Goal: Task Accomplishment & Management: Complete application form

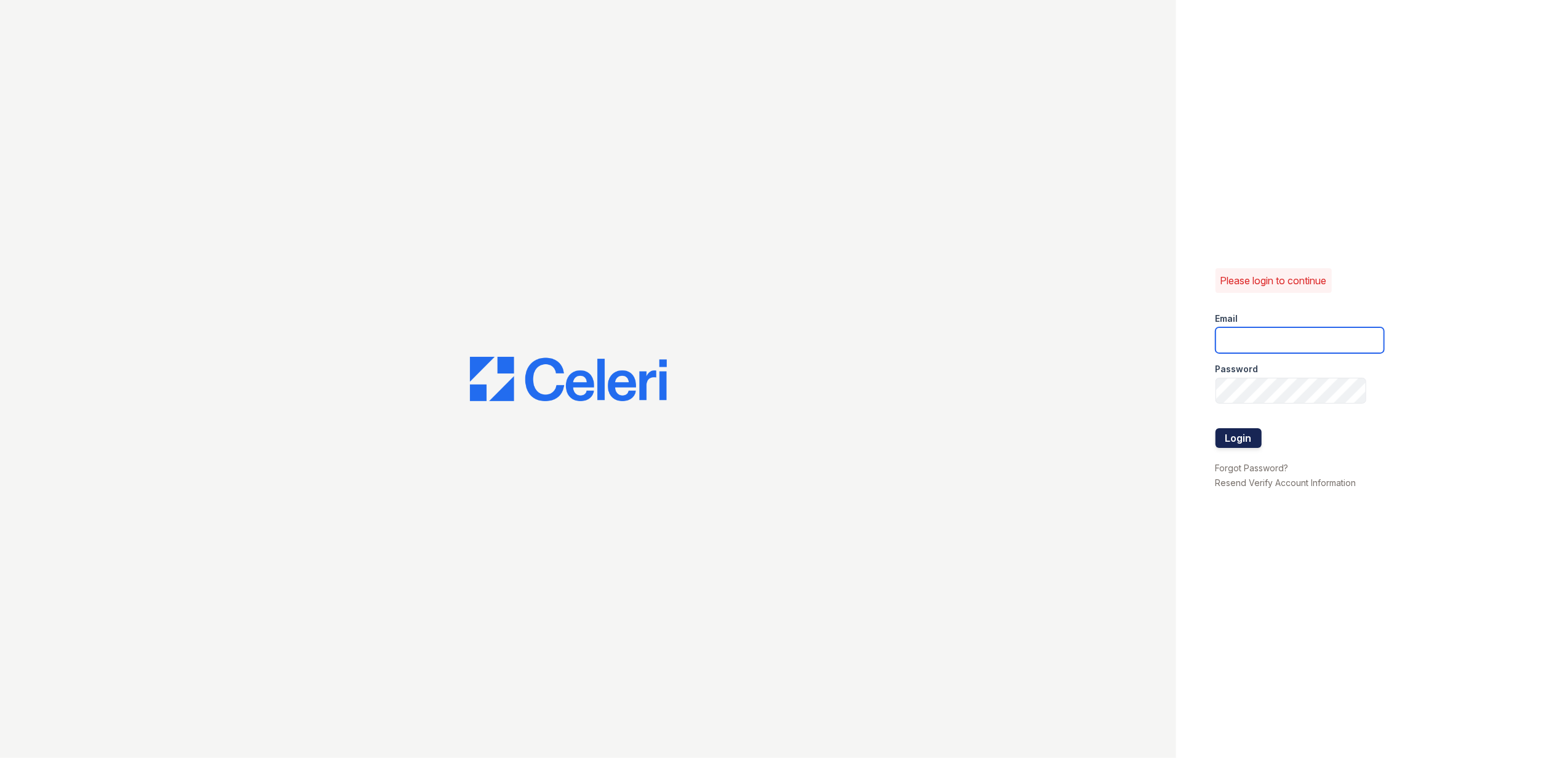
type input "[EMAIL_ADDRESS][DOMAIN_NAME]"
click at [1236, 430] on button "Login" at bounding box center [1239, 437] width 46 height 19
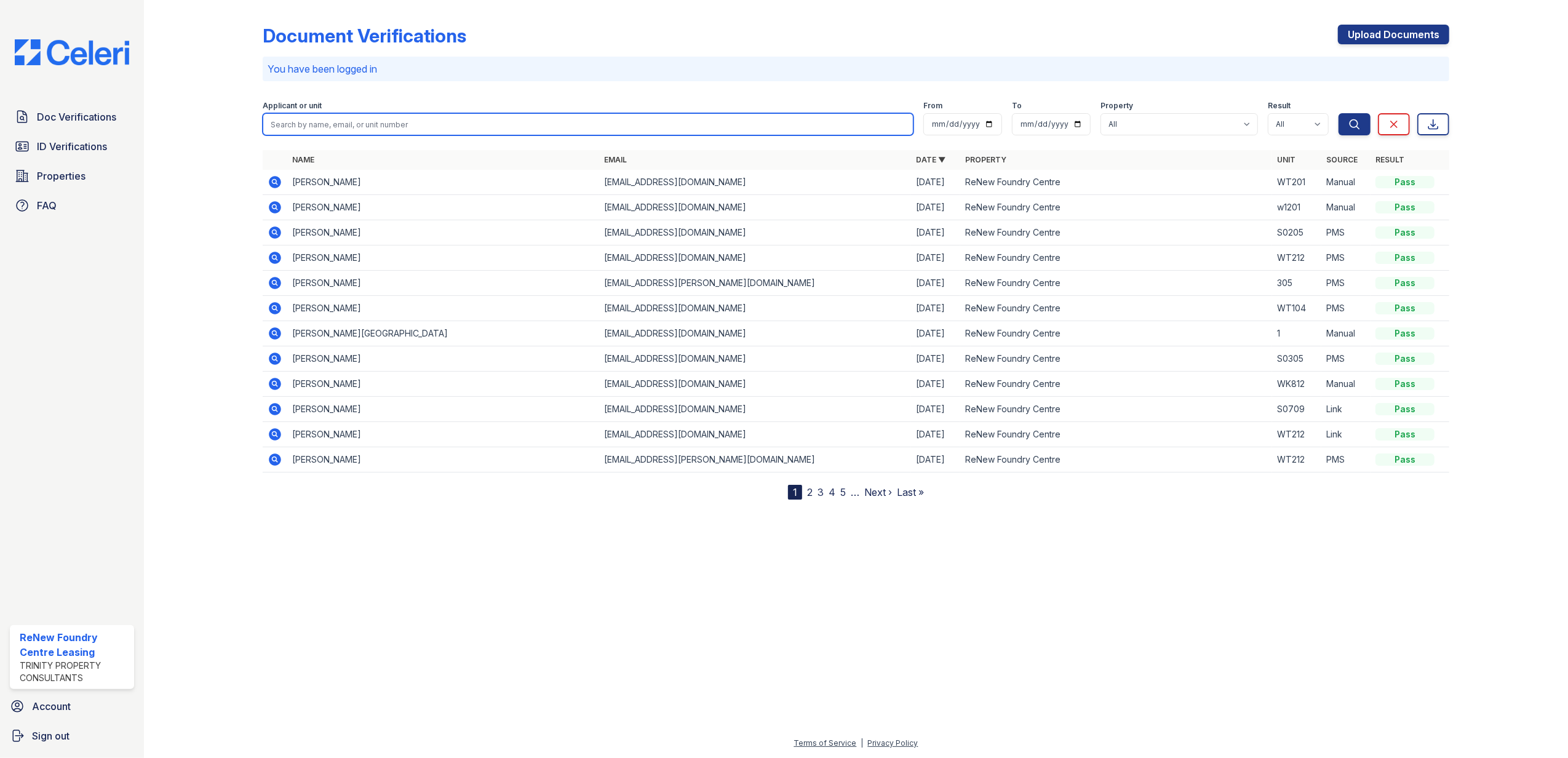
click at [320, 116] on input "search" at bounding box center [588, 124] width 651 height 22
type input "jon"
click at [1338, 113] on button "Search" at bounding box center [1354, 124] width 32 height 22
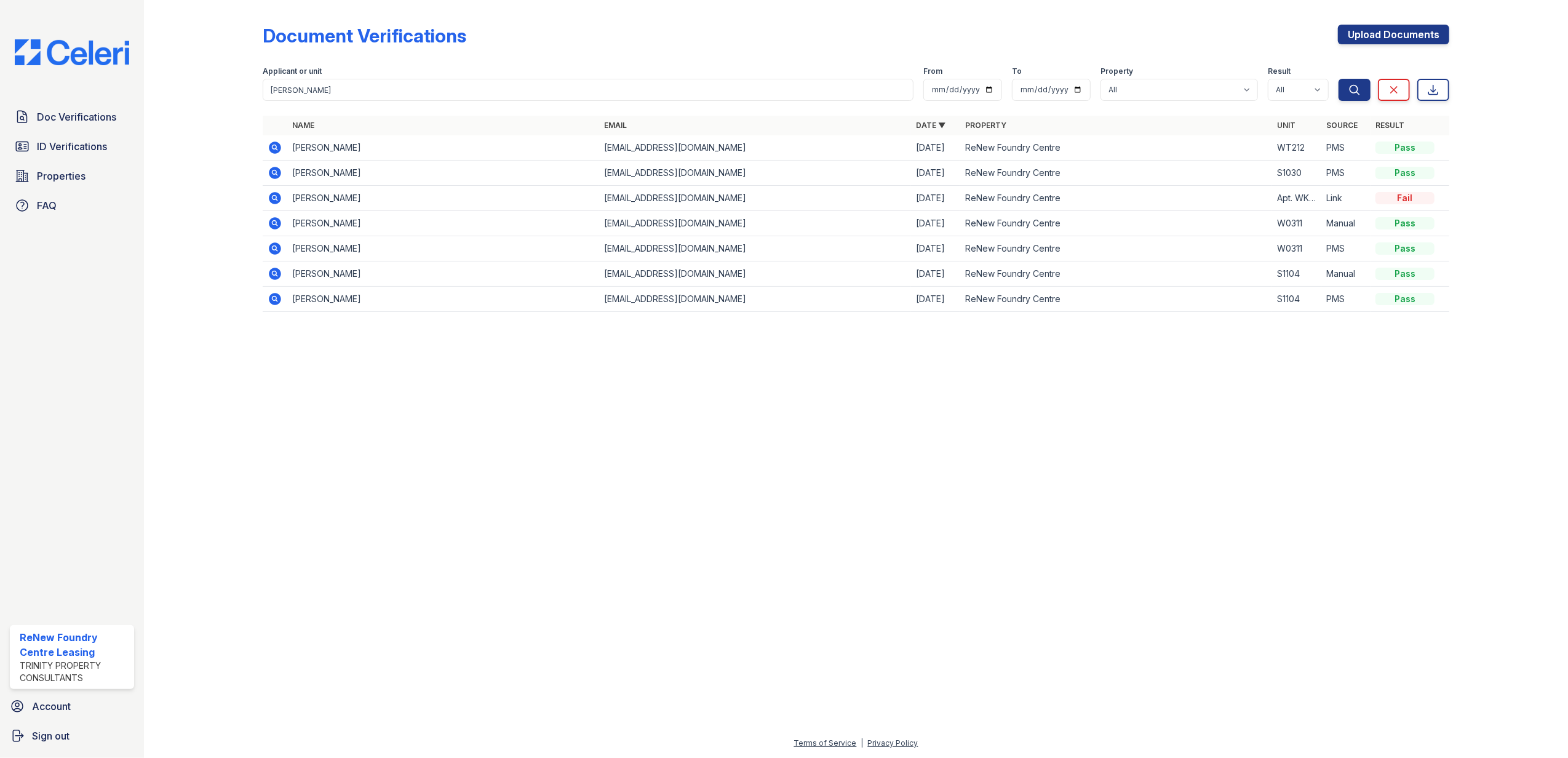
click at [268, 146] on icon at bounding box center [274, 147] width 14 height 14
drag, startPoint x: 582, startPoint y: 424, endPoint x: 495, endPoint y: 348, distance: 115.5
click at [573, 404] on div at bounding box center [856, 539] width 1385 height 392
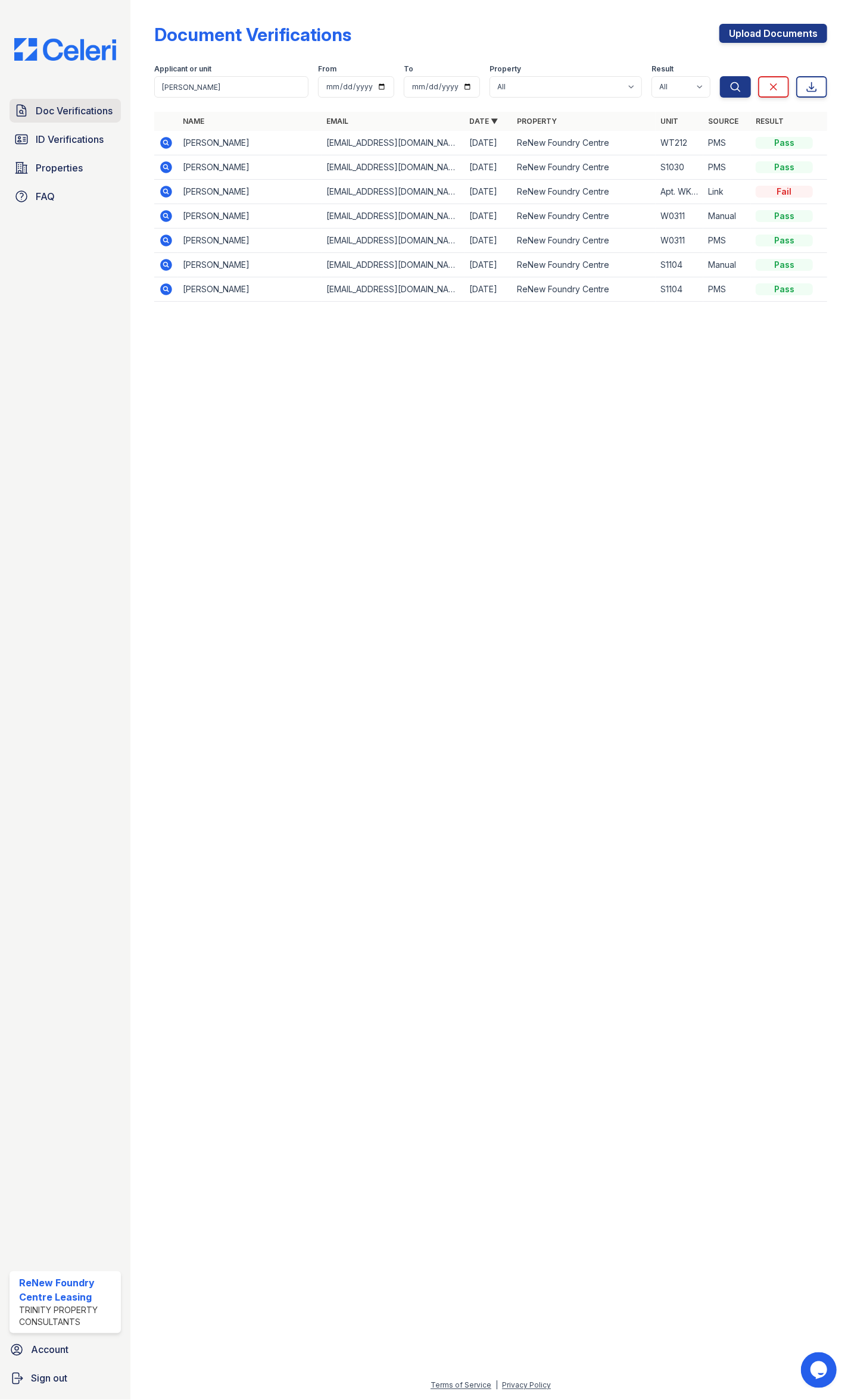
click at [62, 110] on span "Doc Verifications" at bounding box center [74, 110] width 77 height 14
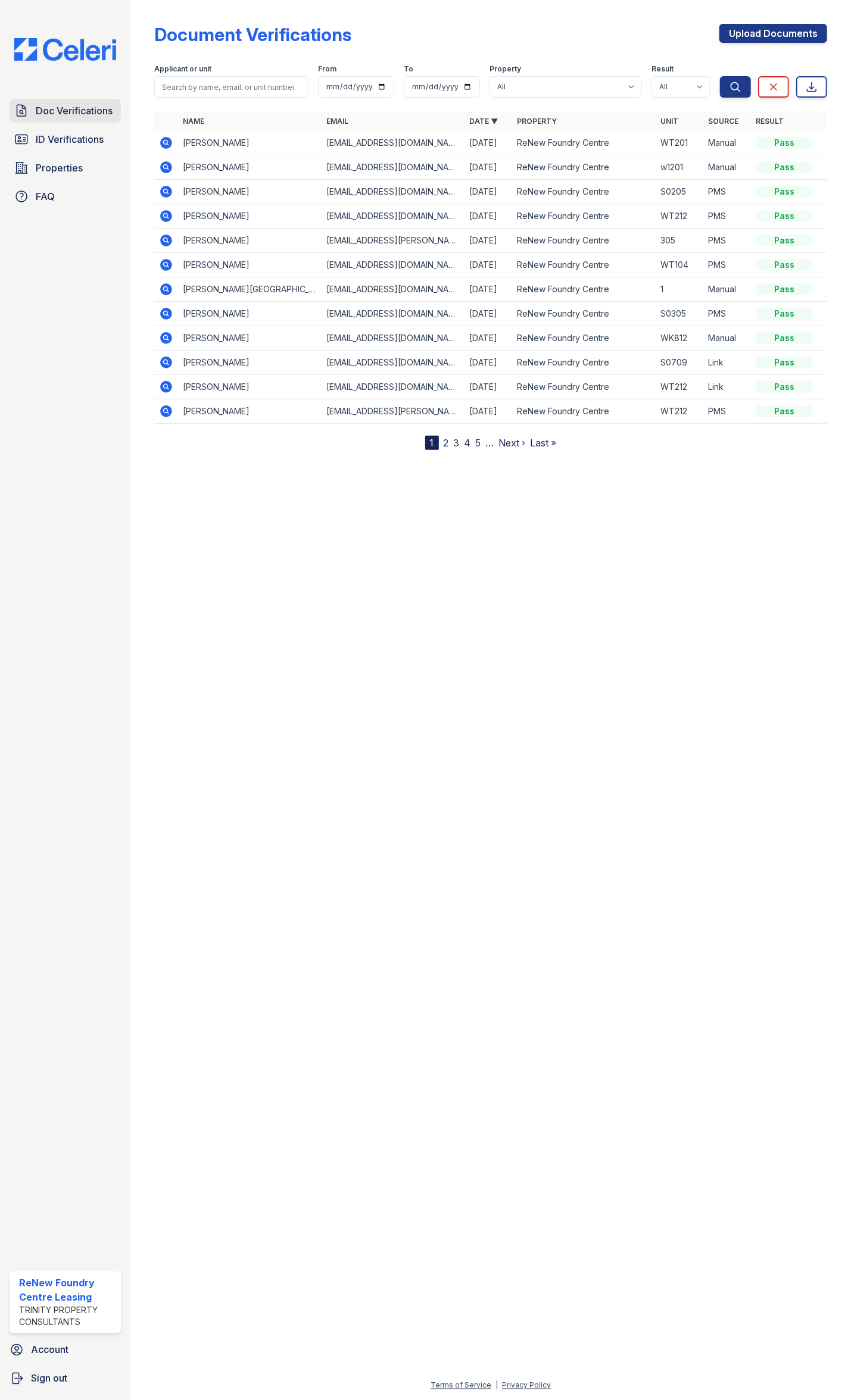
click at [60, 110] on span "Doc Verifications" at bounding box center [74, 110] width 77 height 14
click at [50, 148] on link "ID Verifications" at bounding box center [65, 139] width 111 height 24
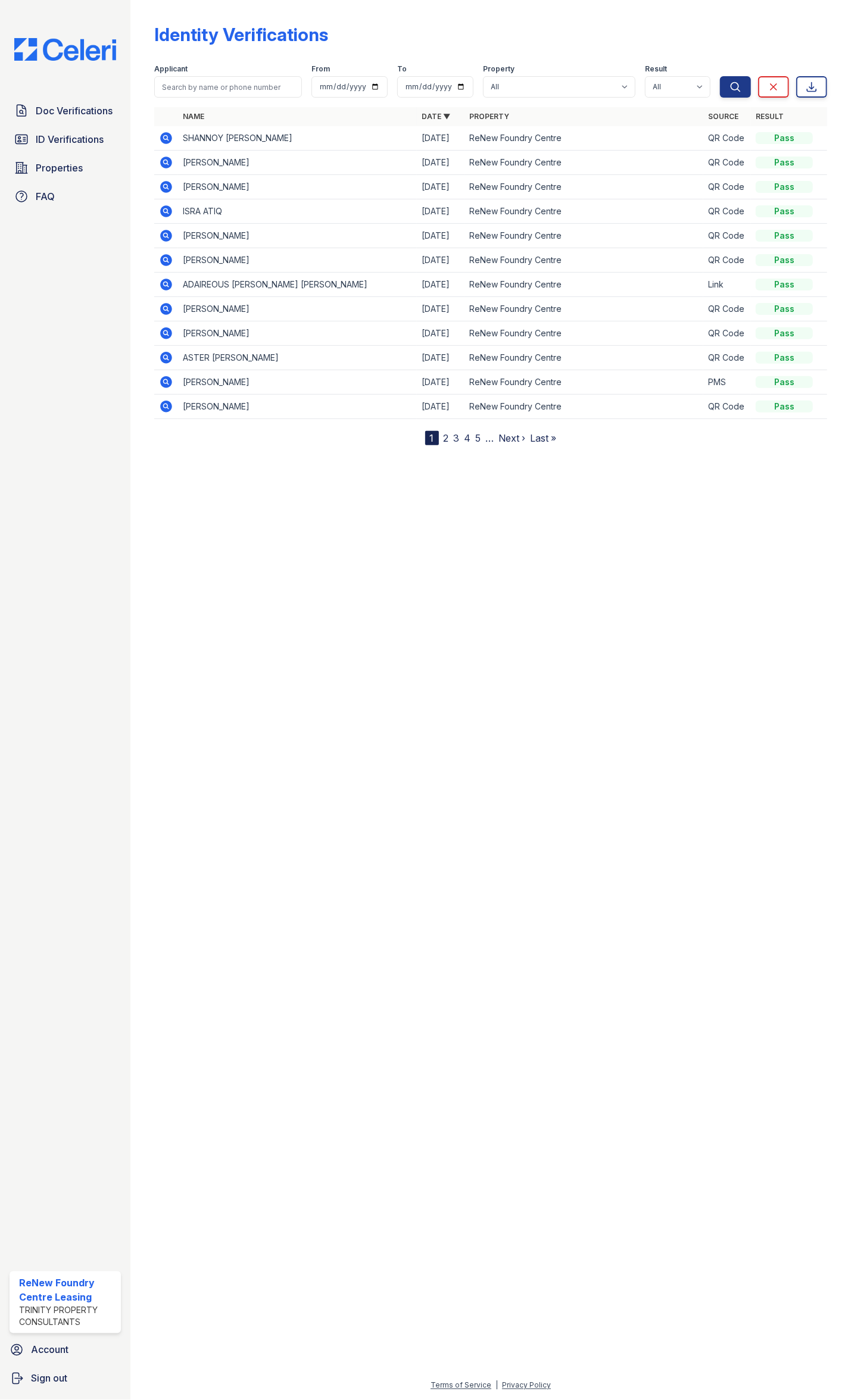
click at [459, 733] on div at bounding box center [490, 921] width 683 height 915
click at [446, 733] on div at bounding box center [490, 921] width 683 height 915
click at [444, 733] on div at bounding box center [490, 921] width 683 height 915
drag, startPoint x: 439, startPoint y: 815, endPoint x: 430, endPoint y: 810, distance: 10.3
click at [432, 733] on div at bounding box center [490, 921] width 683 height 915
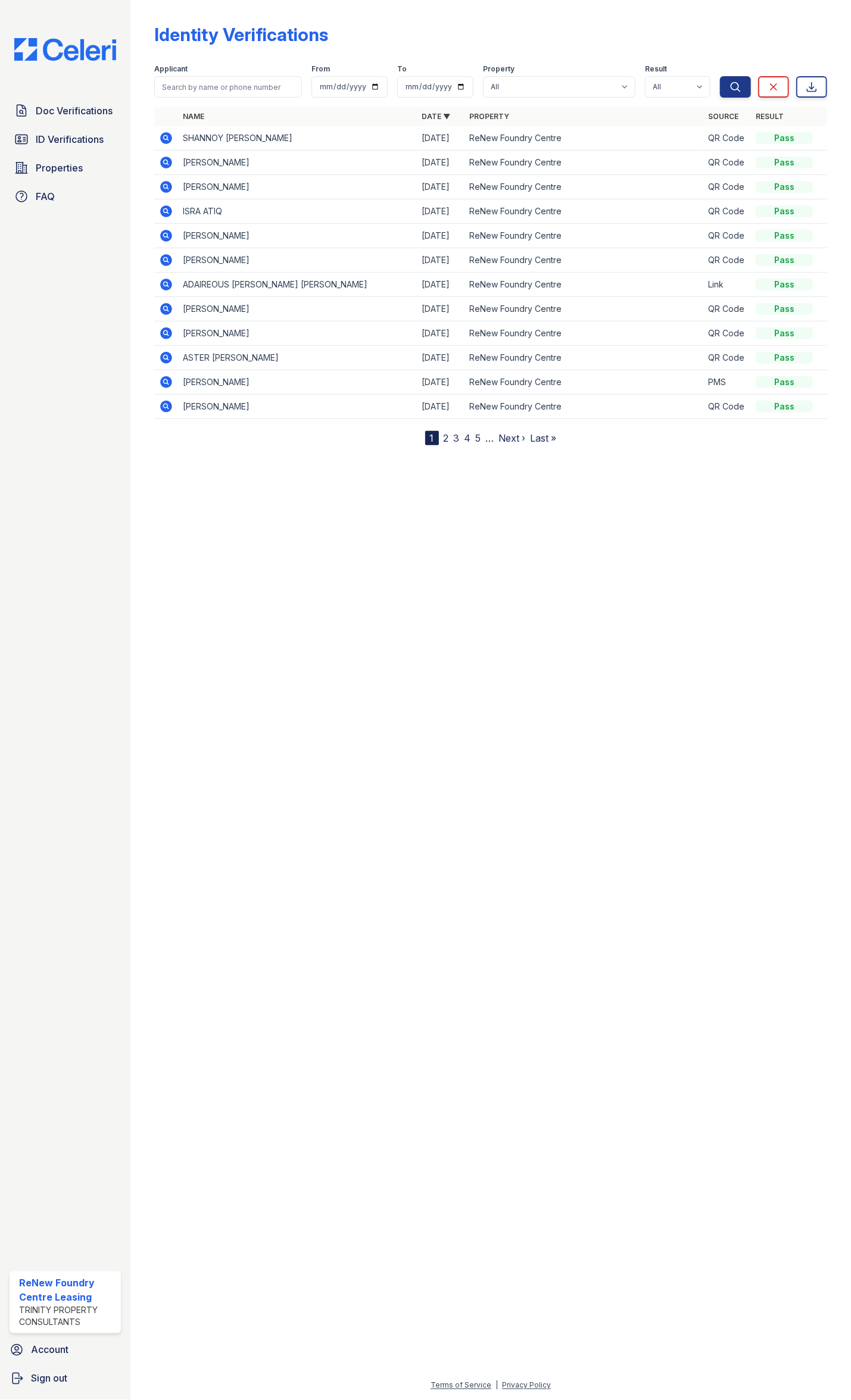
click at [430, 733] on div at bounding box center [490, 921] width 683 height 915
drag, startPoint x: 387, startPoint y: 799, endPoint x: 367, endPoint y: 791, distance: 21.5
click at [375, 733] on div at bounding box center [490, 921] width 683 height 915
drag, startPoint x: 320, startPoint y: 582, endPoint x: 307, endPoint y: 578, distance: 13.6
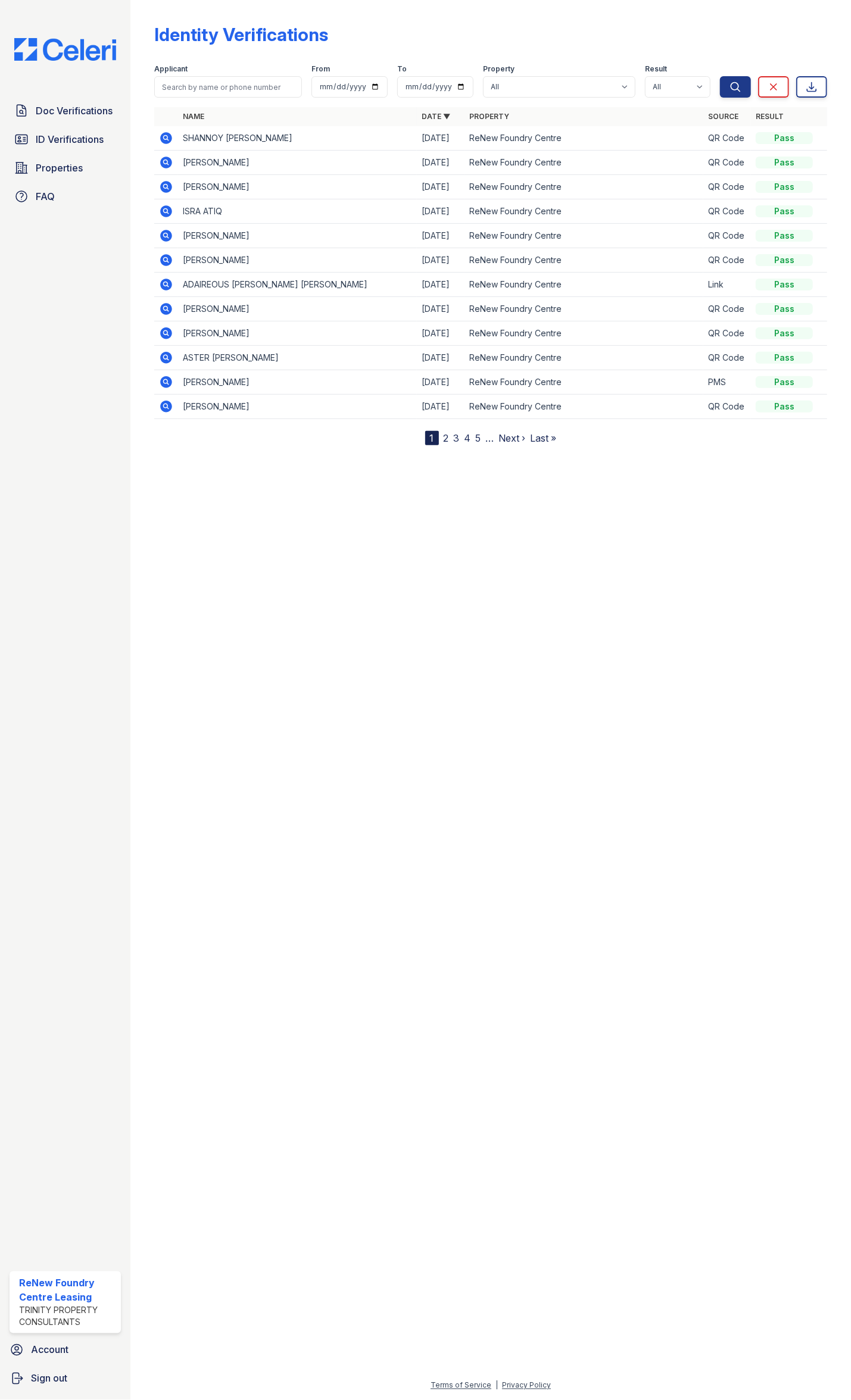
click at [321, 578] on div at bounding box center [490, 921] width 683 height 915
click at [218, 89] on input "search" at bounding box center [228, 87] width 148 height 21
type input "[PERSON_NAME]"
click at [720, 76] on button "Search" at bounding box center [736, 87] width 31 height 21
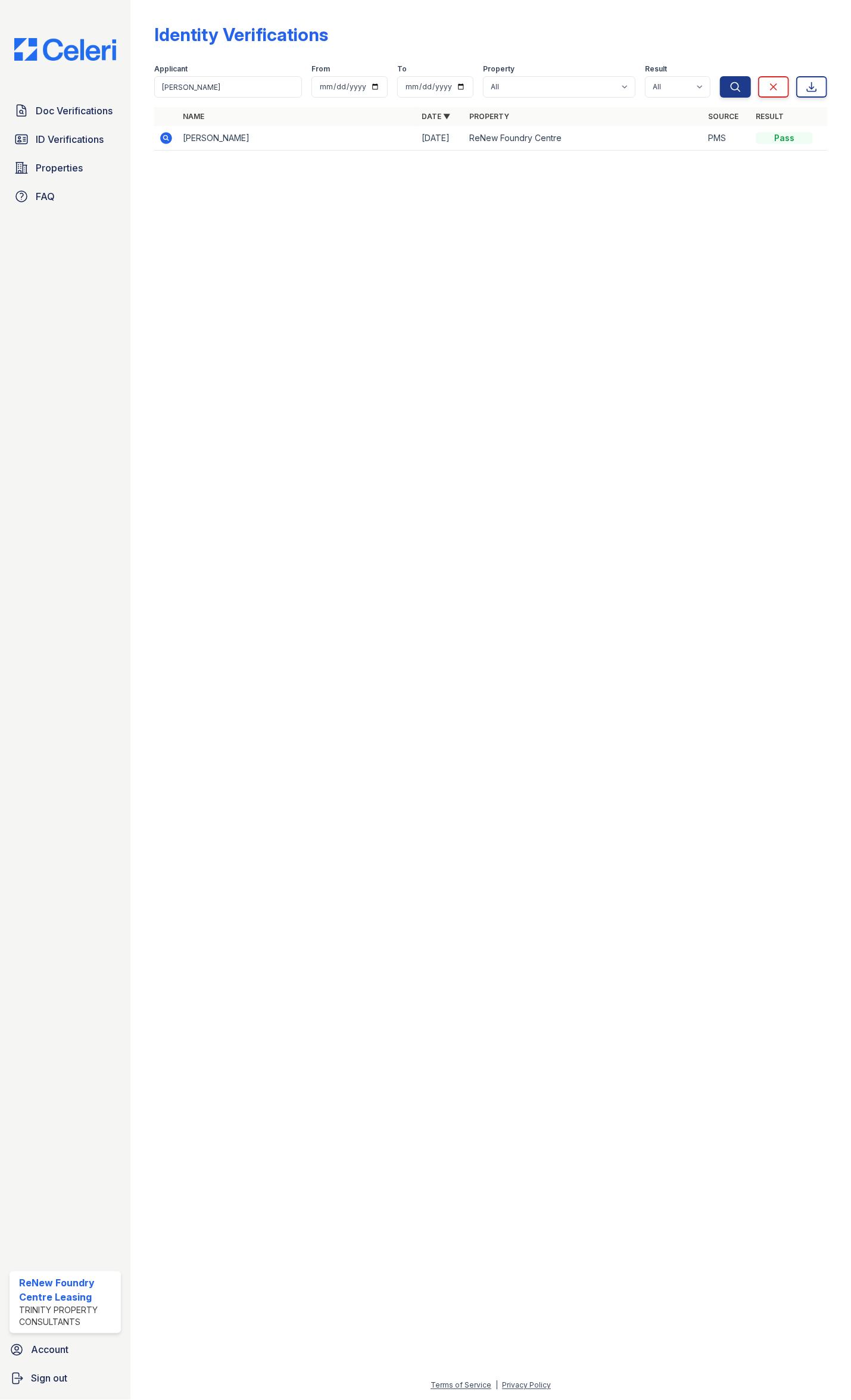
click at [237, 242] on div at bounding box center [490, 780] width 683 height 1197
click at [87, 148] on link "ID Verifications" at bounding box center [65, 139] width 111 height 24
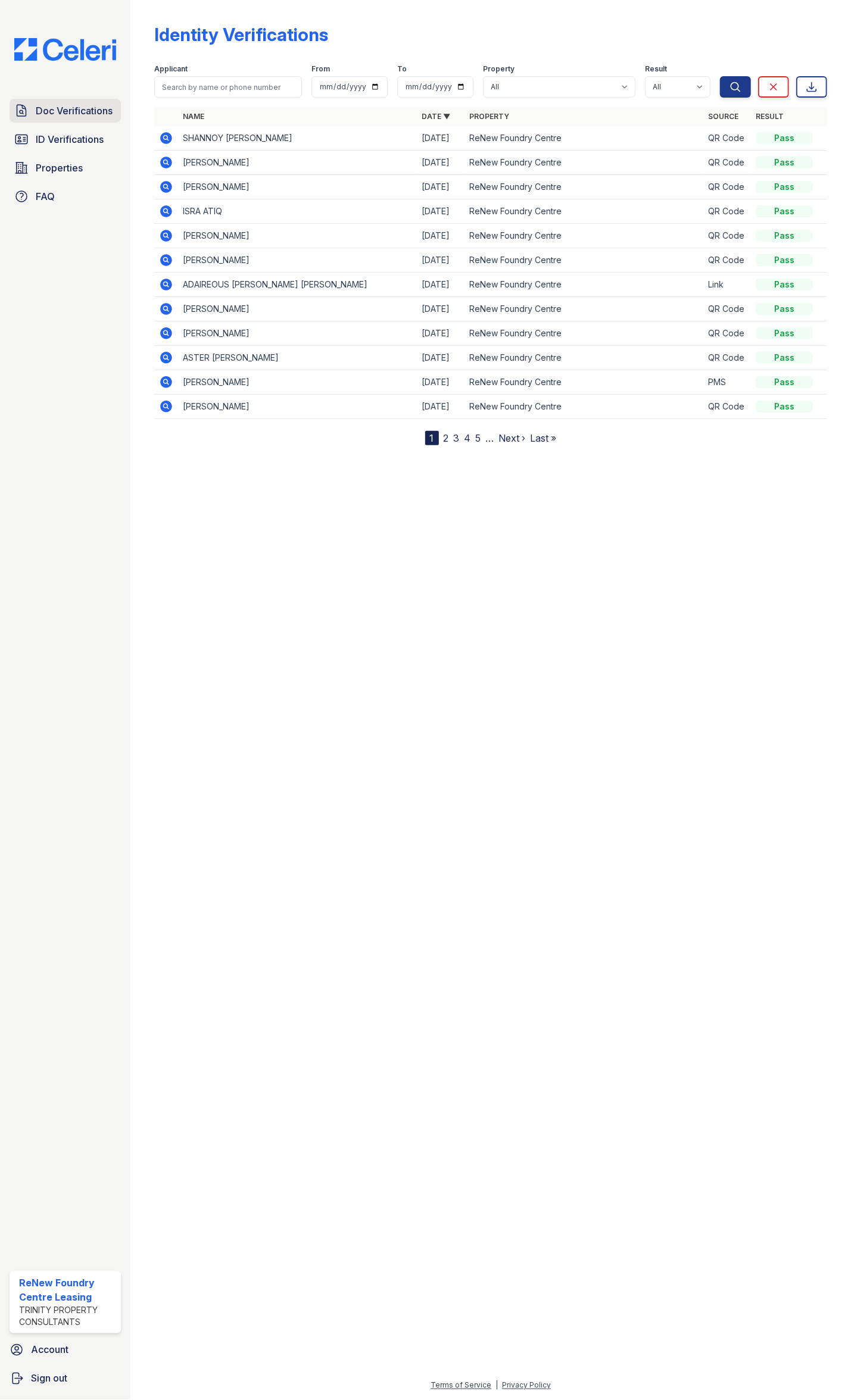
click at [52, 99] on link "Doc Verifications" at bounding box center [65, 110] width 111 height 24
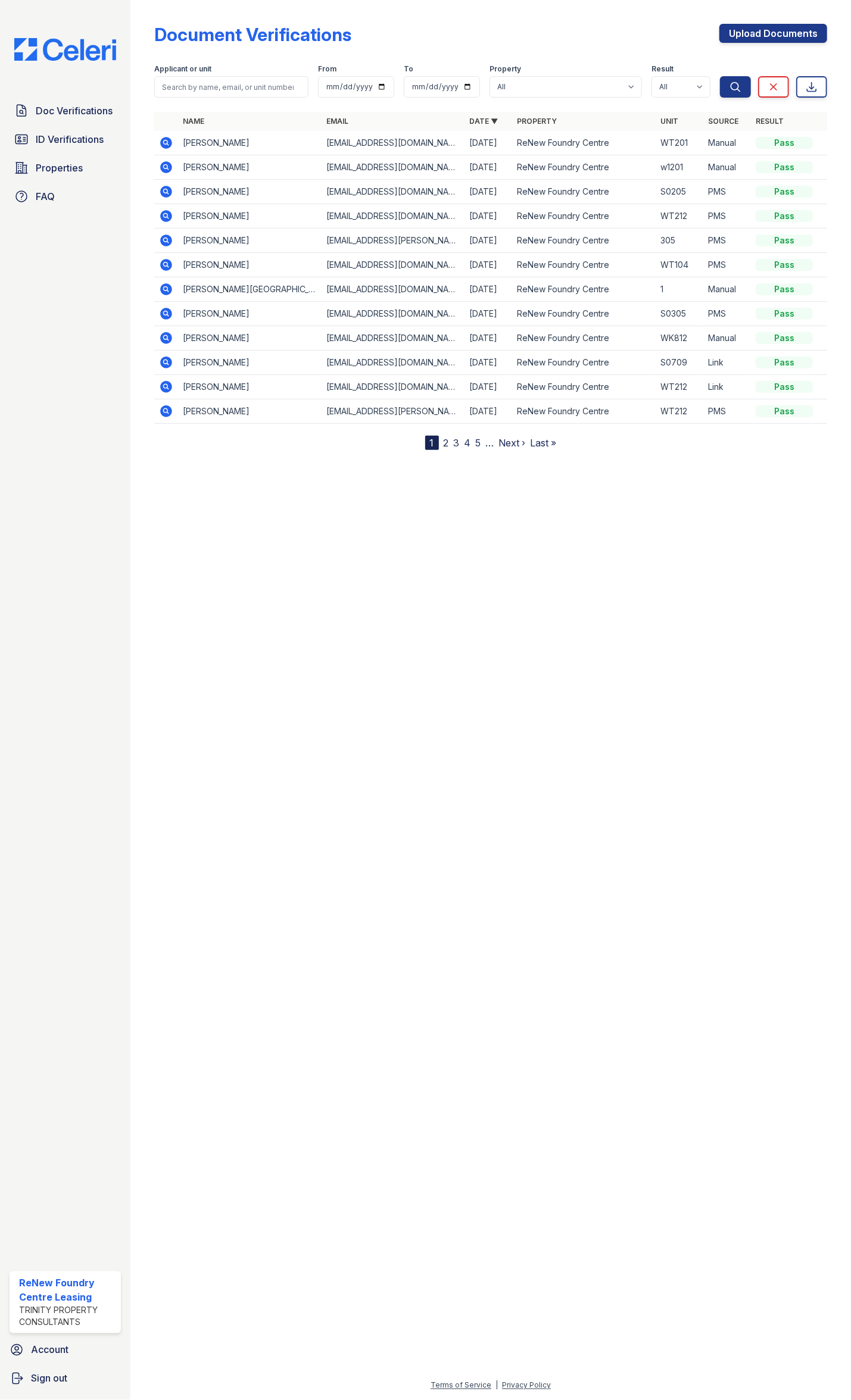
drag, startPoint x: 425, startPoint y: 539, endPoint x: 410, endPoint y: 534, distance: 15.8
click at [425, 539] on div at bounding box center [490, 924] width 683 height 910
click at [750, 36] on link "Upload Documents" at bounding box center [773, 33] width 108 height 19
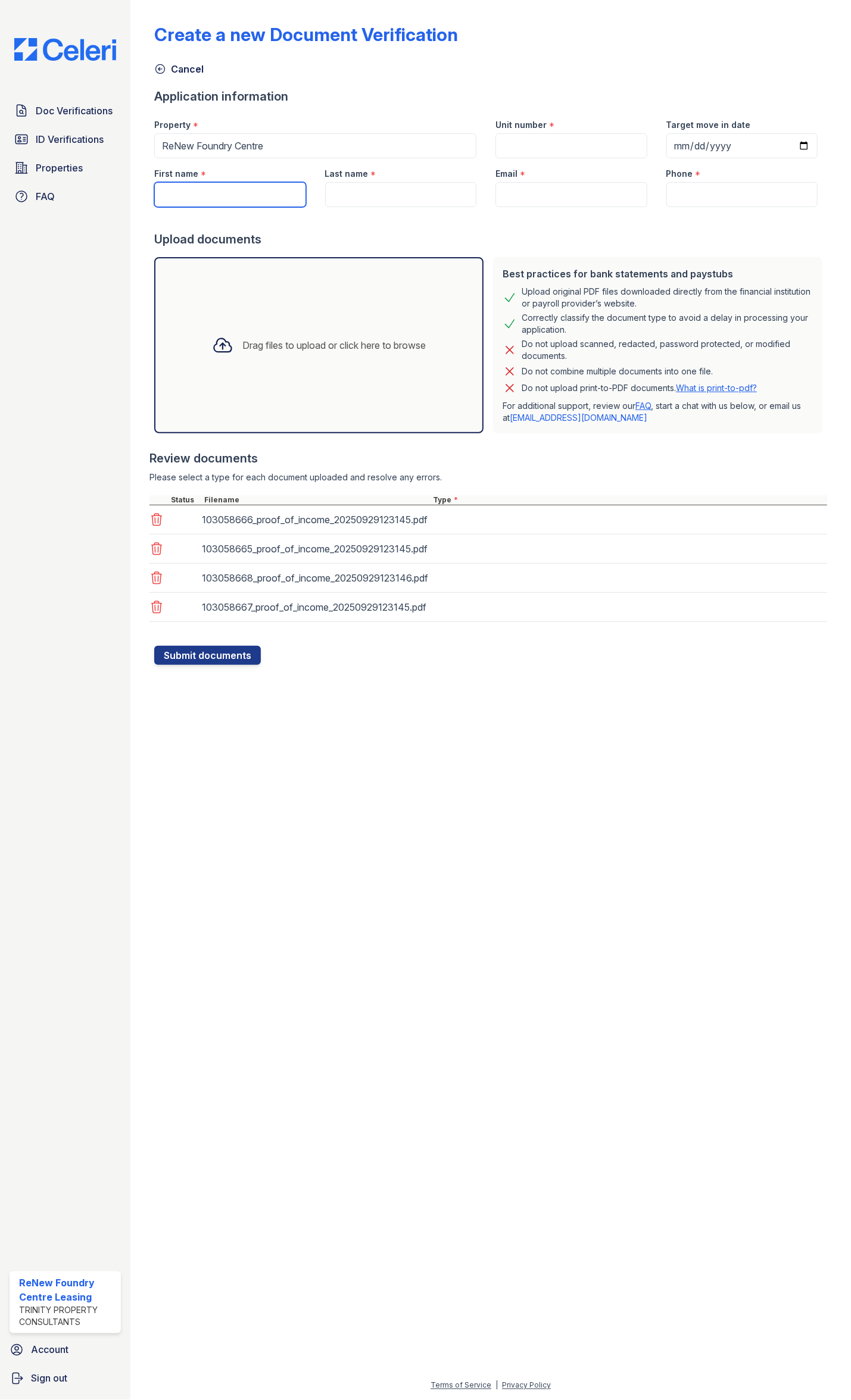
click at [213, 191] on input "First name" at bounding box center [231, 195] width 152 height 25
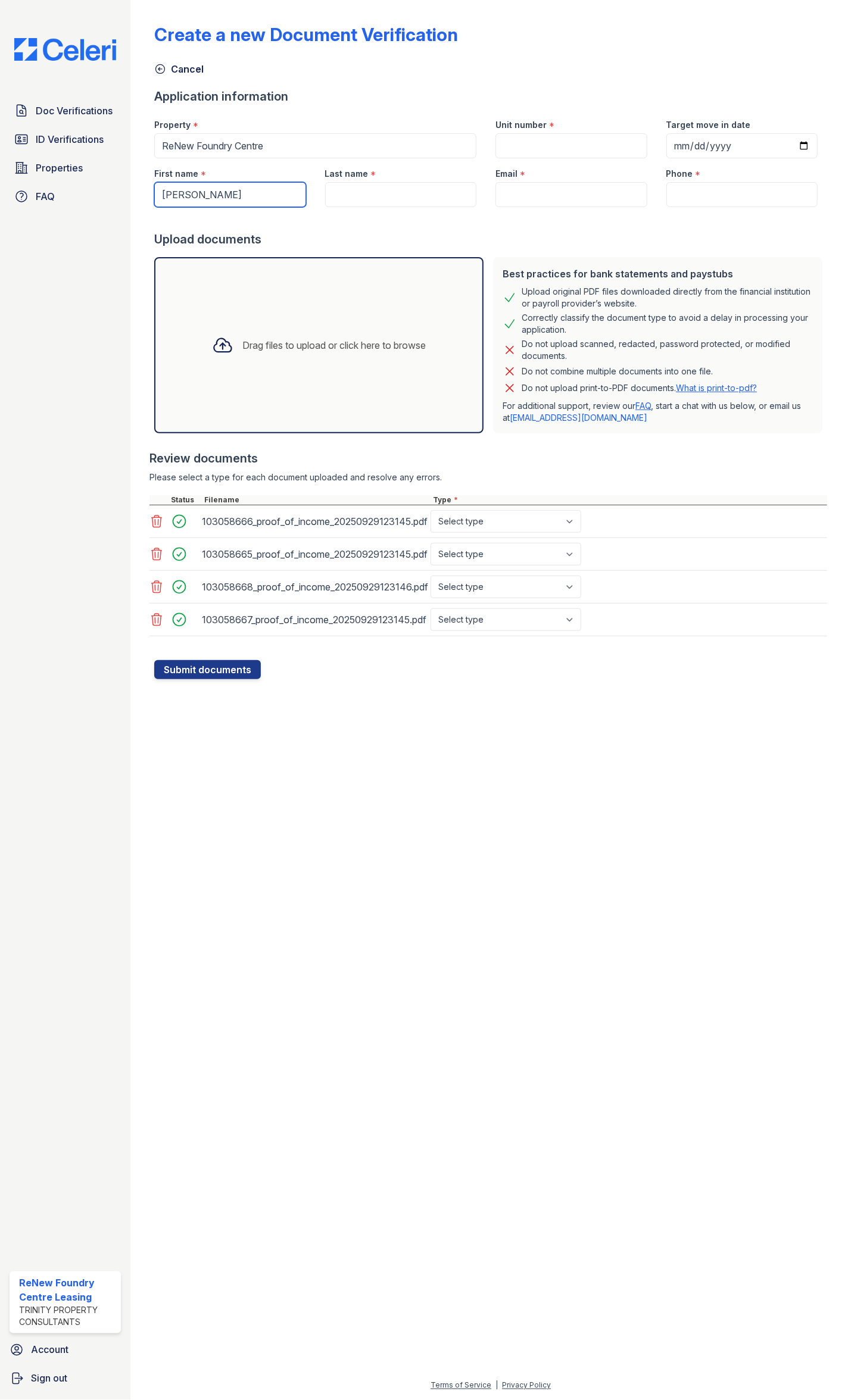
type input "[PERSON_NAME]"
click at [398, 188] on input "Last name" at bounding box center [401, 195] width 152 height 25
click at [356, 194] on input "Last name" at bounding box center [401, 195] width 152 height 25
type input "[PERSON_NAME]"
click at [552, 201] on input "Email" at bounding box center [571, 195] width 152 height 25
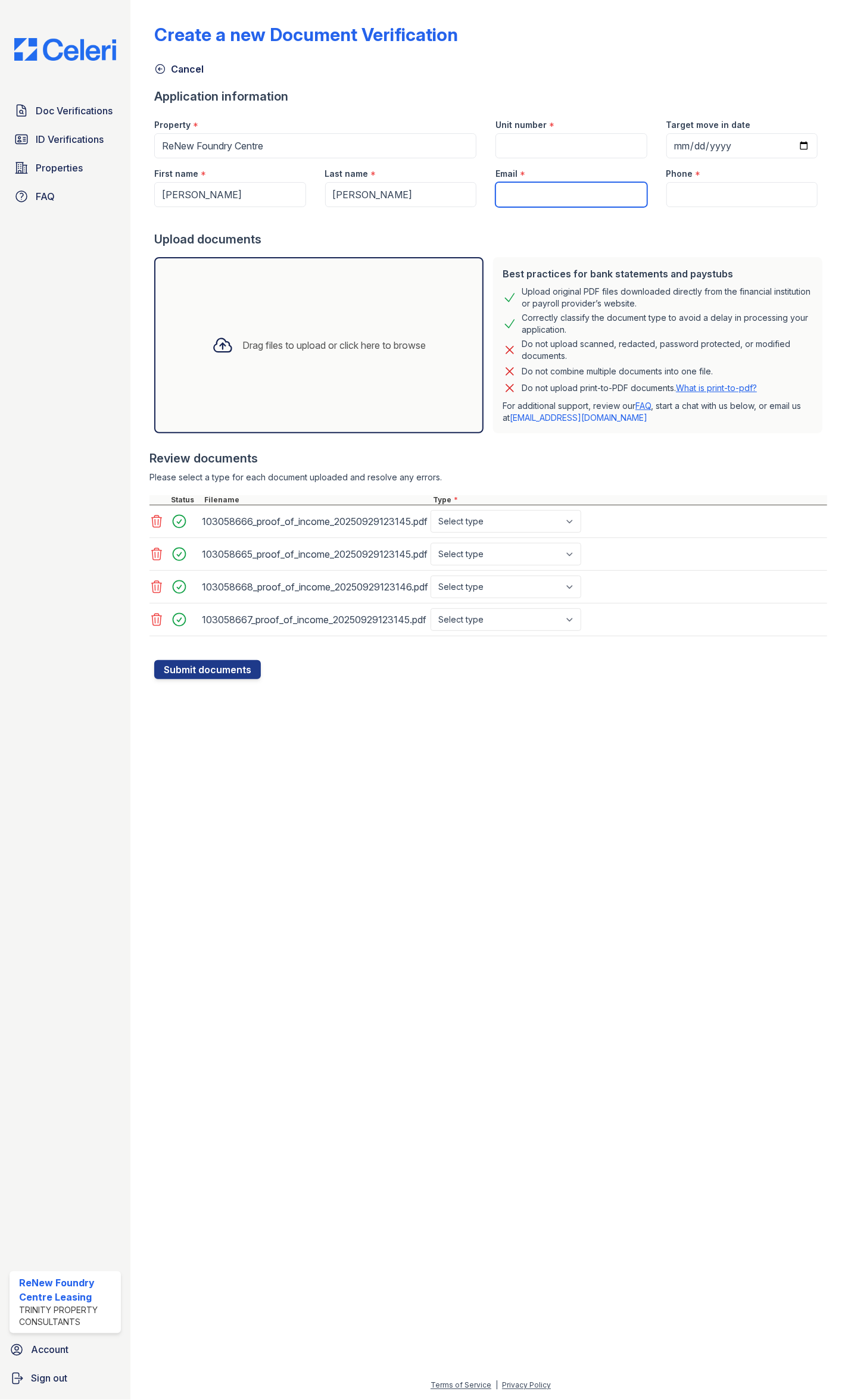
click at [531, 193] on input "Email" at bounding box center [571, 195] width 152 height 25
paste input "[EMAIL_ADDRESS][DOMAIN_NAME]"
type input "[EMAIL_ADDRESS][DOMAIN_NAME]"
click at [714, 206] on input "Phone" at bounding box center [742, 195] width 152 height 25
click at [690, 190] on input "Phone" at bounding box center [742, 195] width 152 height 25
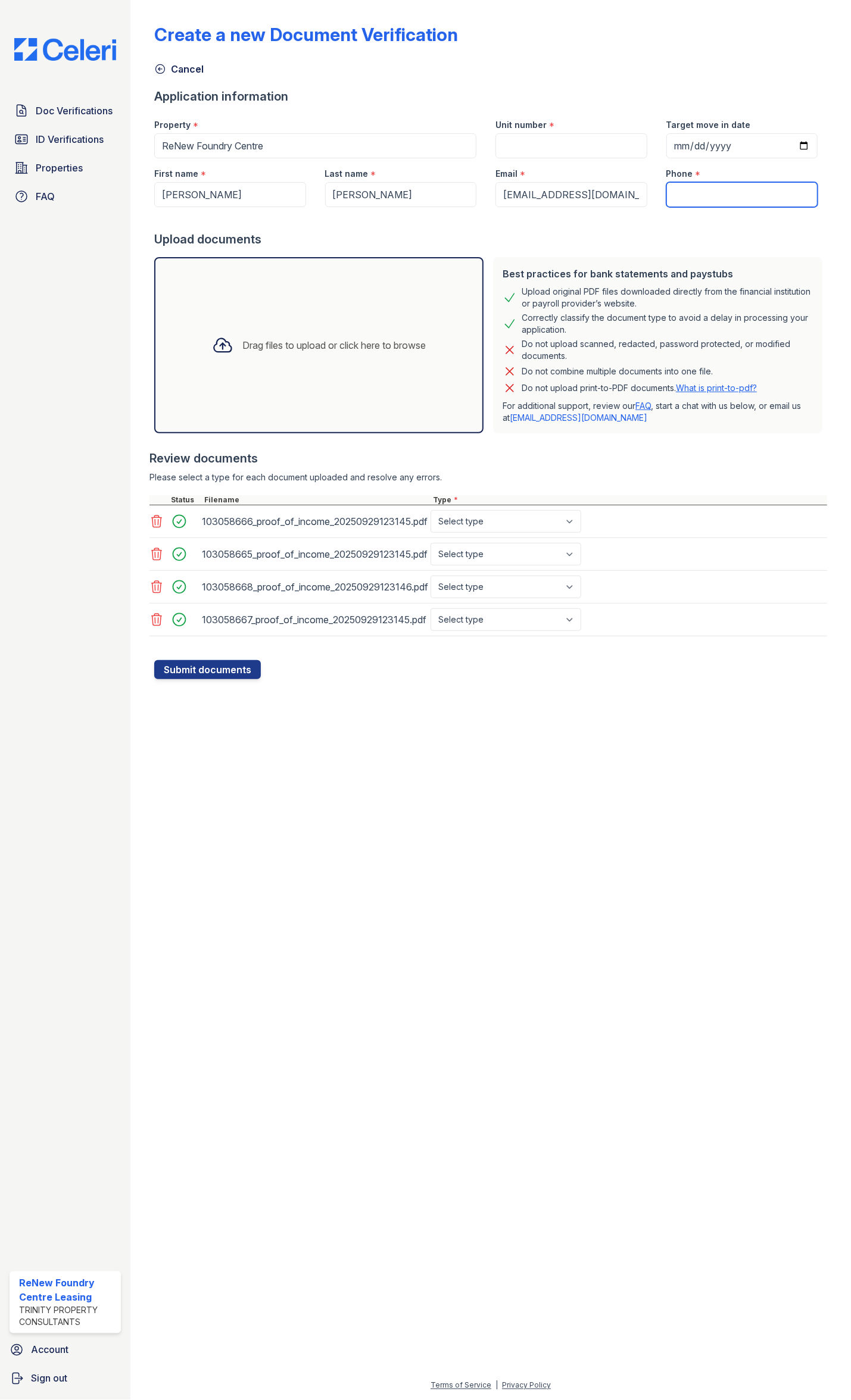
paste input "[PHONE_NUMBER]"
type input "[PHONE_NUMBER]"
drag, startPoint x: 609, startPoint y: 870, endPoint x: 536, endPoint y: 847, distance: 76.5
click at [602, 733] on div at bounding box center [490, 1039] width 683 height 681
click at [209, 672] on button "Submit documents" at bounding box center [208, 669] width 106 height 19
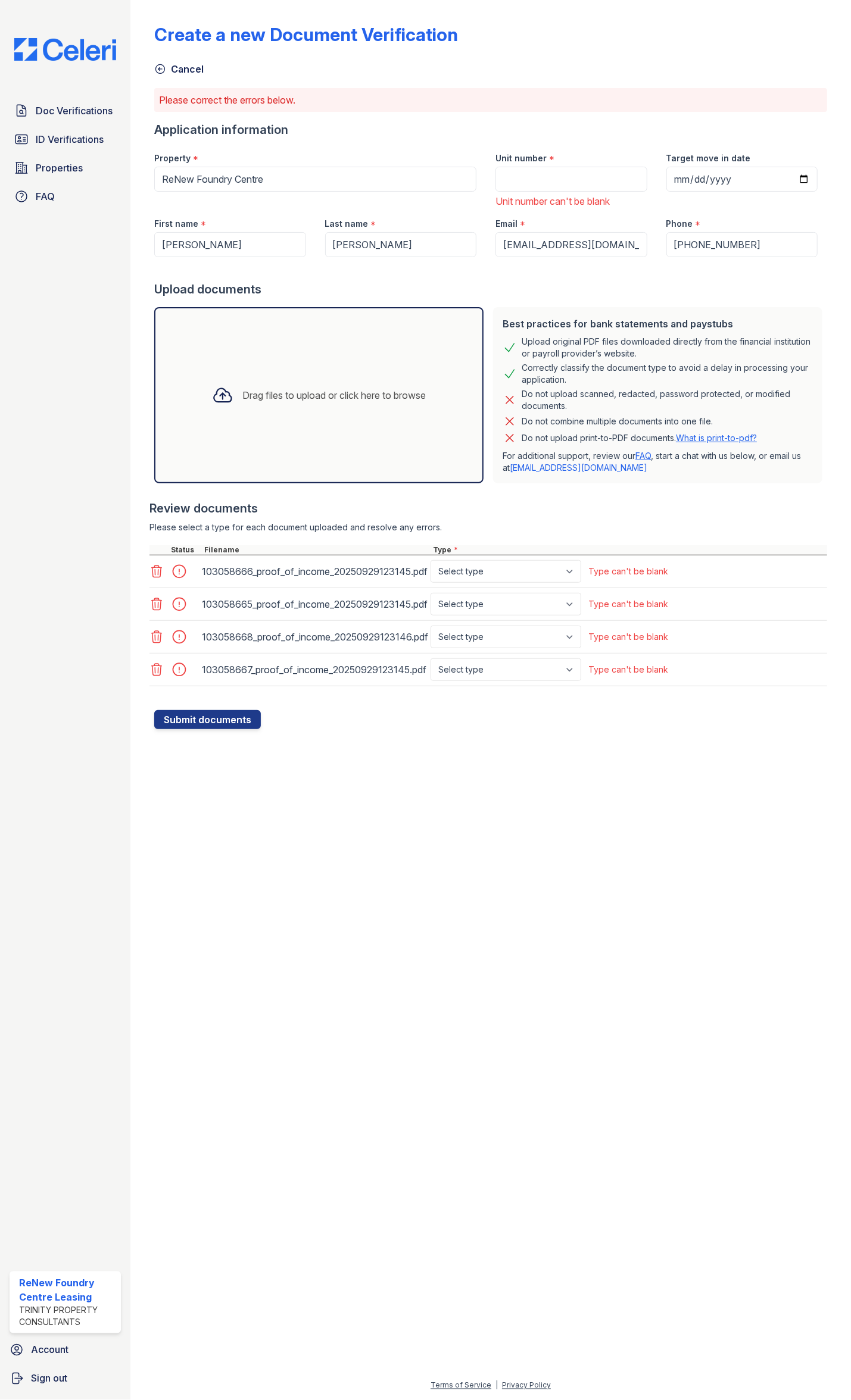
click at [626, 573] on div "Type can't be blank" at bounding box center [629, 571] width 80 height 12
click at [579, 576] on select "Select type Paystub Bank Statement Offer Letter Tax Documents Benefit Award Let…" at bounding box center [506, 572] width 150 height 23
select select "paystub"
click at [431, 561] on select "Select type Paystub Bank Statement Offer Letter Tax Documents Benefit Award Let…" at bounding box center [506, 572] width 150 height 23
drag, startPoint x: 479, startPoint y: 594, endPoint x: 477, endPoint y: 603, distance: 9.2
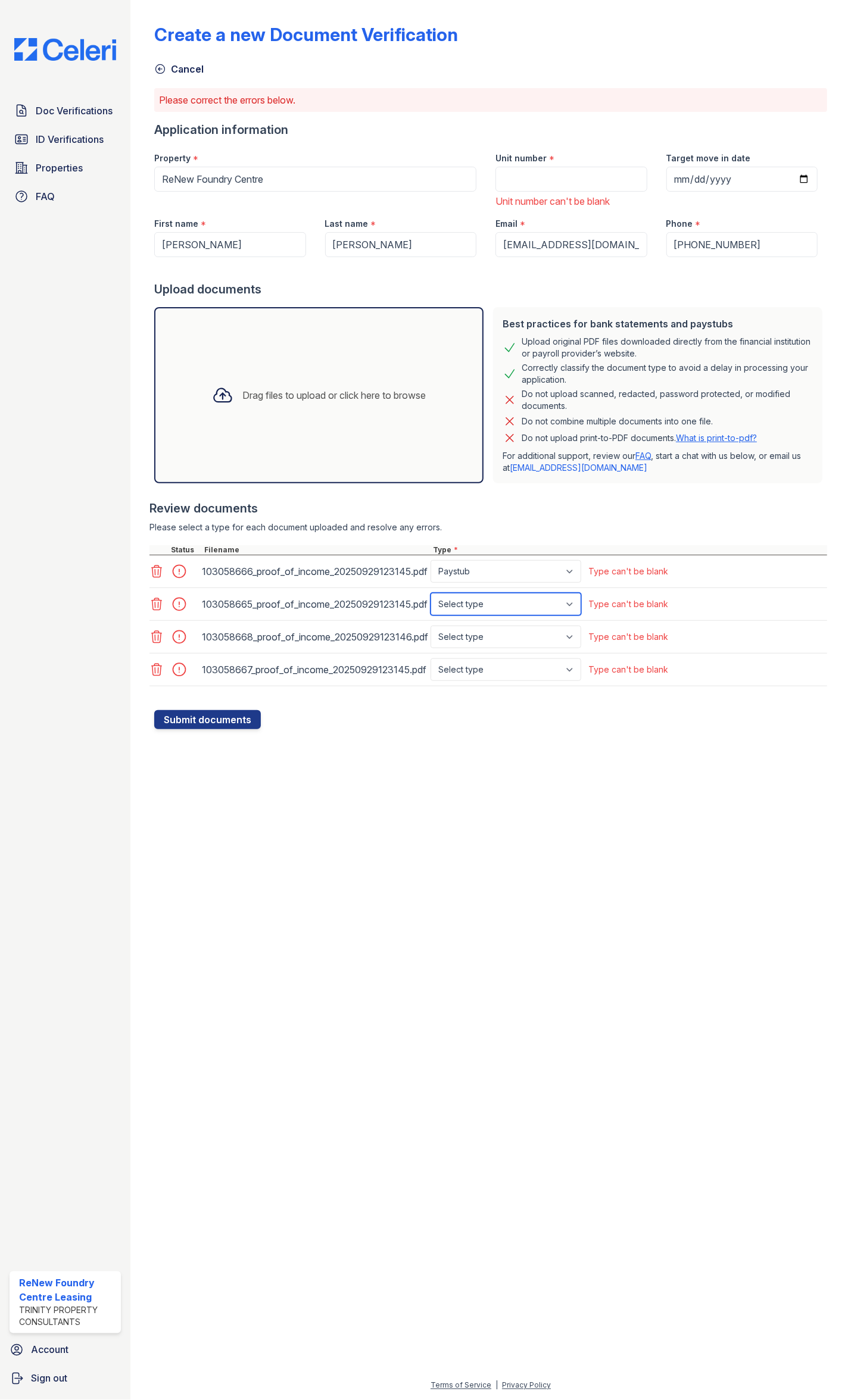
click at [479, 594] on select "Select type Paystub Bank Statement Offer Letter Tax Documents Benefit Award Let…" at bounding box center [506, 605] width 150 height 23
select select "paystub"
click at [431, 594] on select "Select type Paystub Bank Statement Offer Letter Tax Documents Benefit Award Let…" at bounding box center [506, 605] width 150 height 23
click at [475, 644] on select "Select type Paystub Bank Statement Offer Letter Tax Documents Benefit Award Let…" at bounding box center [506, 637] width 150 height 23
select select "paystub"
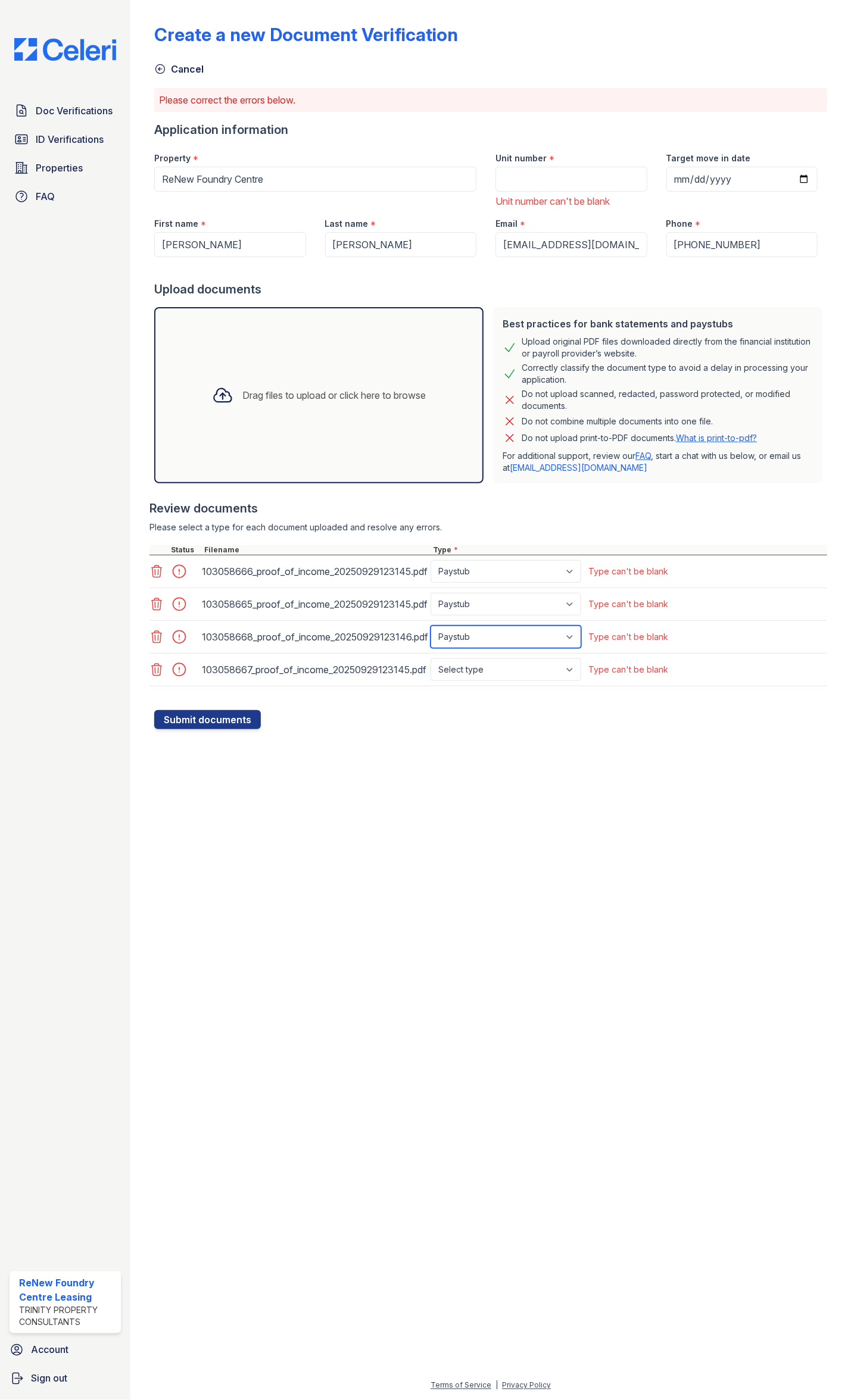
click at [431, 628] on select "Select type Paystub Bank Statement Offer Letter Tax Documents Benefit Award Let…" at bounding box center [506, 637] width 150 height 23
click at [477, 675] on select "Select type Paystub Bank Statement Offer Letter Tax Documents Benefit Award Let…" at bounding box center [506, 670] width 150 height 23
select select "paystub"
click at [431, 661] on select "Select type Paystub Bank Statement Offer Letter Tax Documents Benefit Award Let…" at bounding box center [506, 670] width 150 height 23
drag, startPoint x: 454, startPoint y: 798, endPoint x: 424, endPoint y: 797, distance: 30.0
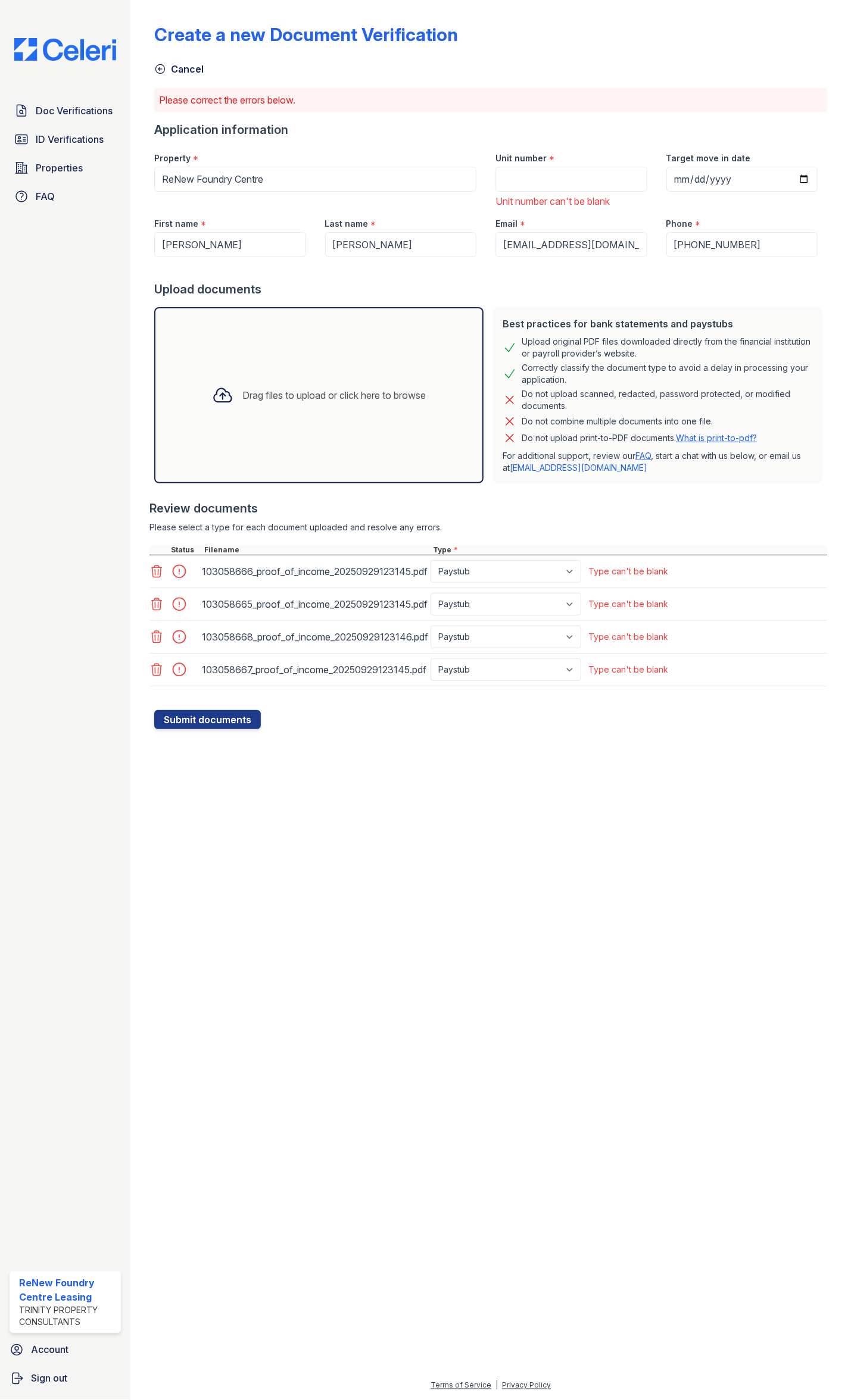
click at [449, 733] on div at bounding box center [490, 1064] width 683 height 631
click at [199, 721] on button "Submit documents" at bounding box center [208, 719] width 106 height 19
click at [237, 731] on div "Create a new Document Verification Cancel Please correct the errors below. Appl…" at bounding box center [490, 374] width 683 height 749
click at [213, 706] on div at bounding box center [490, 704] width 673 height 12
click at [208, 722] on button "Submit documents" at bounding box center [208, 719] width 106 height 19
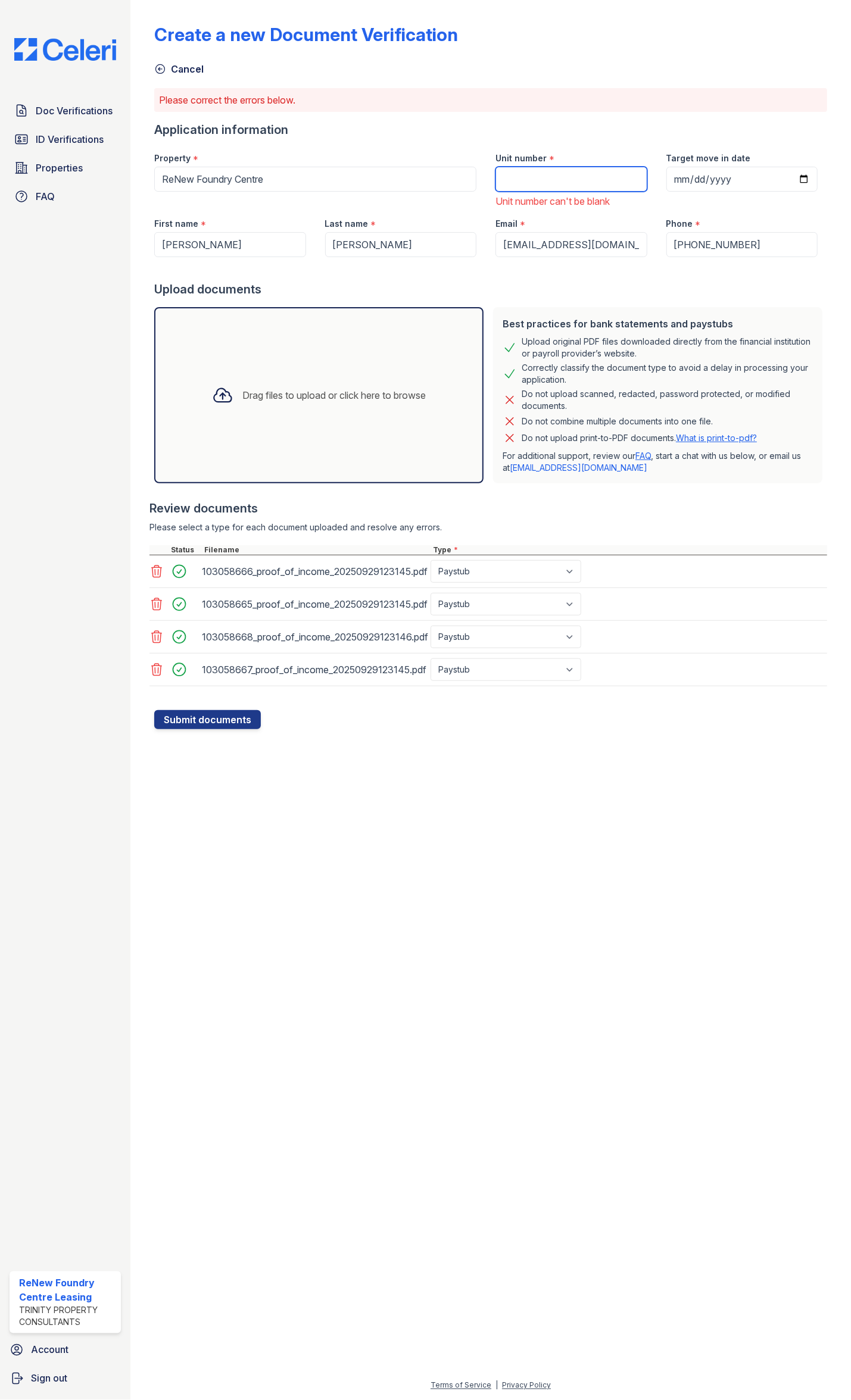
click at [551, 187] on input "Unit number" at bounding box center [571, 179] width 152 height 25
click at [551, 174] on input "Unit number" at bounding box center [571, 179] width 152 height 25
paste input "WT212"
type input "WT212"
click at [172, 725] on button "Submit documents" at bounding box center [208, 719] width 106 height 19
